Goal: Find specific page/section: Find specific page/section

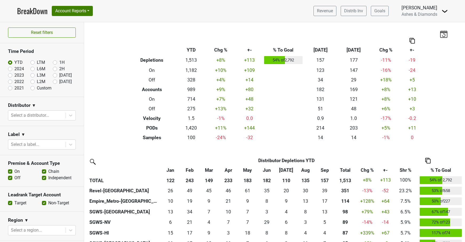
click at [59, 82] on label "[DATE]" at bounding box center [65, 81] width 13 height 6
click at [56, 82] on input "[DATE]" at bounding box center [63, 80] width 21 height 5
radio input "true"
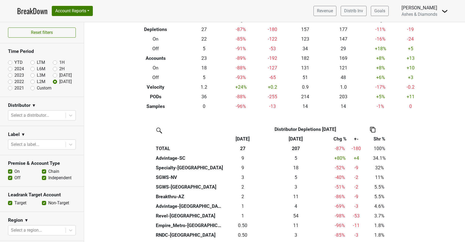
scroll to position [32, 0]
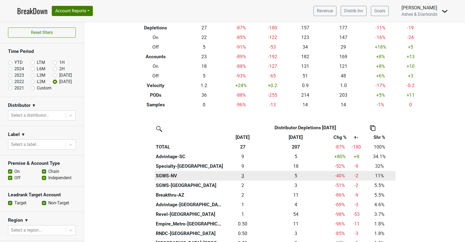
click at [243, 174] on div "3 3" at bounding box center [243, 175] width 34 height 7
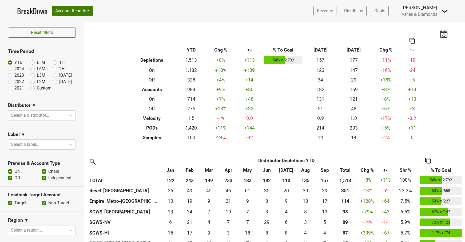
click at [59, 82] on label "[DATE]" at bounding box center [65, 81] width 13 height 6
click at [54, 82] on input "[DATE]" at bounding box center [63, 80] width 21 height 5
radio input "true"
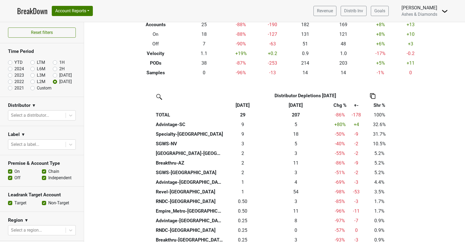
scroll to position [55, 0]
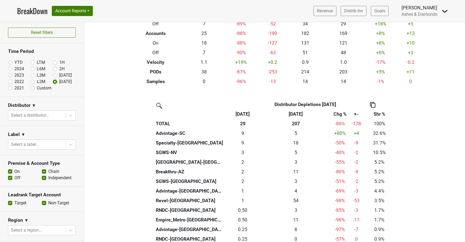
click at [14, 62] on label "YTD" at bounding box center [18, 62] width 8 height 6
click at [10, 62] on input "YTD" at bounding box center [18, 61] width 21 height 5
radio input "true"
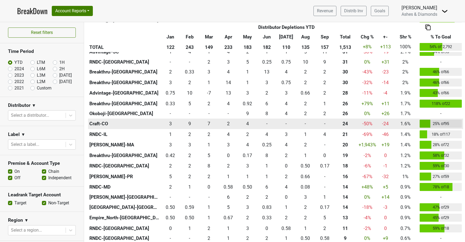
scroll to position [266, 0]
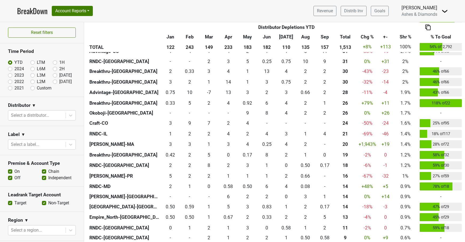
click at [59, 82] on label "[DATE]" at bounding box center [65, 81] width 13 height 6
click at [55, 82] on input "[DATE]" at bounding box center [63, 80] width 21 height 5
radio input "true"
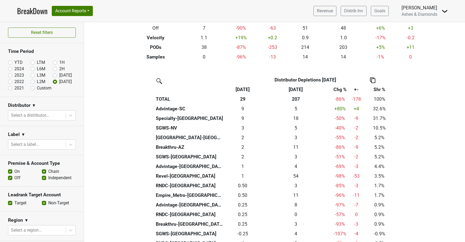
scroll to position [83, 0]
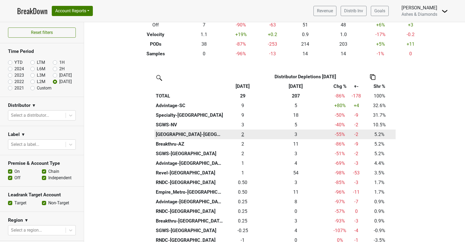
click at [243, 132] on div "1.5 2" at bounding box center [243, 134] width 34 height 7
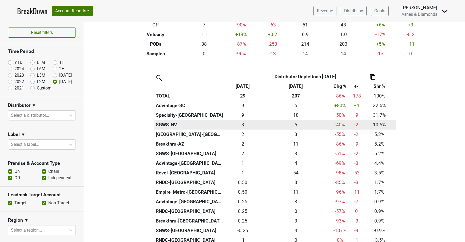
click at [243, 124] on div "3 3" at bounding box center [243, 124] width 34 height 7
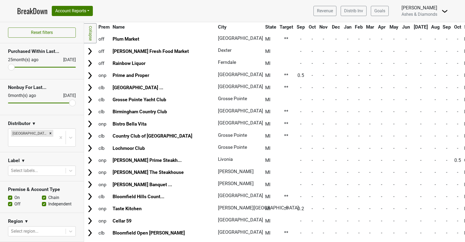
scroll to position [542, 0]
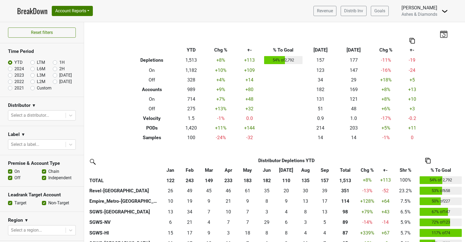
click at [59, 82] on label "Oct '25" at bounding box center [65, 81] width 13 height 6
click at [55, 82] on input "Oct '25" at bounding box center [63, 80] width 21 height 5
radio input "true"
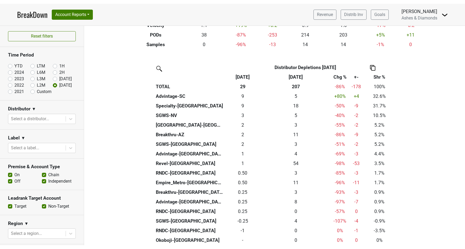
scroll to position [96, 0]
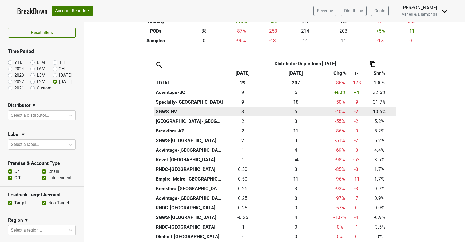
click at [244, 110] on div "3 3" at bounding box center [243, 111] width 34 height 7
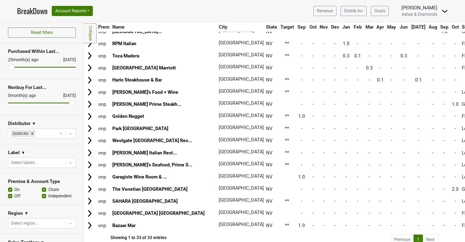
scroll to position [240, 0]
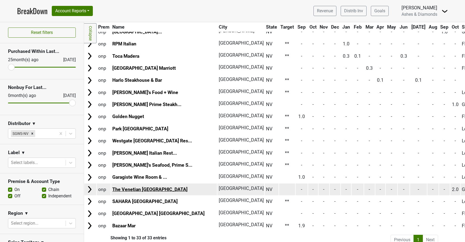
click at [135, 186] on link "The Venetian [GEOGRAPHIC_DATA]" at bounding box center [149, 188] width 75 height 5
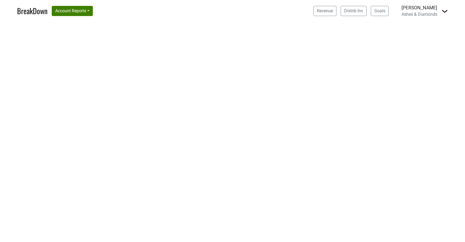
select select "CA"
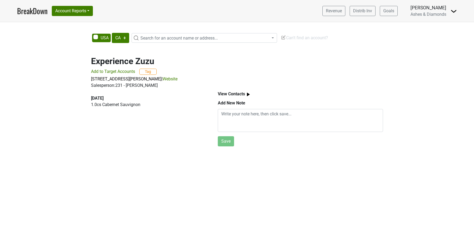
select select "CA"
click at [35, 11] on link "BreakDown" at bounding box center [32, 10] width 30 height 11
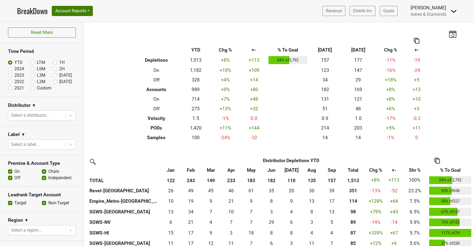
click at [59, 81] on label "[DATE]" at bounding box center [65, 81] width 13 height 6
click at [54, 81] on input "[DATE]" at bounding box center [63, 80] width 21 height 5
radio input "true"
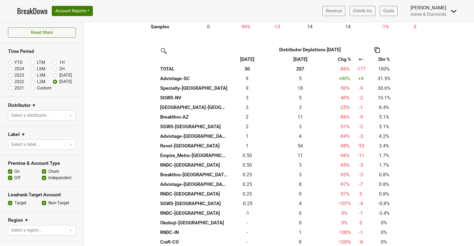
scroll to position [110, 0]
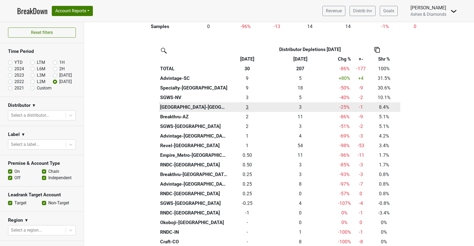
click at [248, 105] on div "2.5 3" at bounding box center [247, 107] width 34 height 7
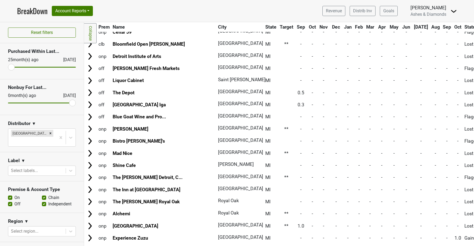
scroll to position [724, 0]
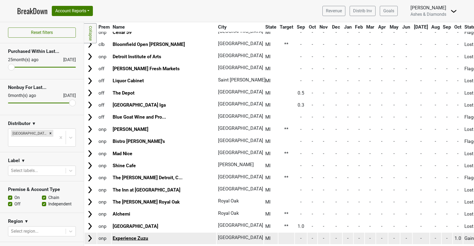
click at [128, 235] on link "Experience Zuzu" at bounding box center [130, 237] width 35 height 5
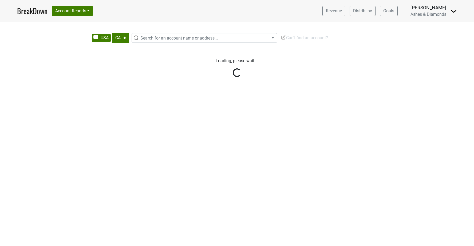
select select "CA"
